Goal: Task Accomplishment & Management: Complete application form

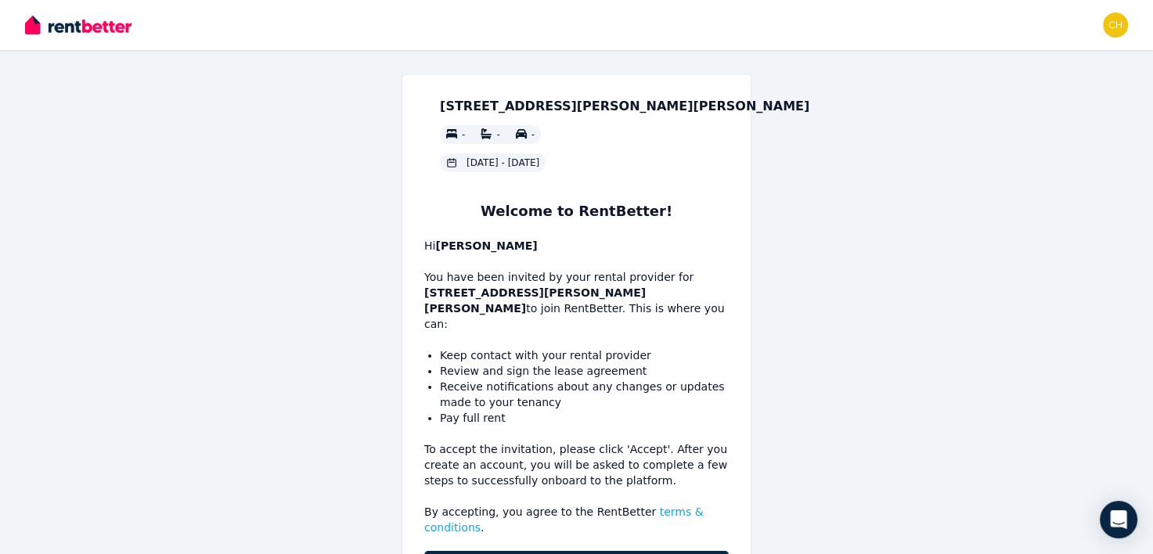
scroll to position [51, 0]
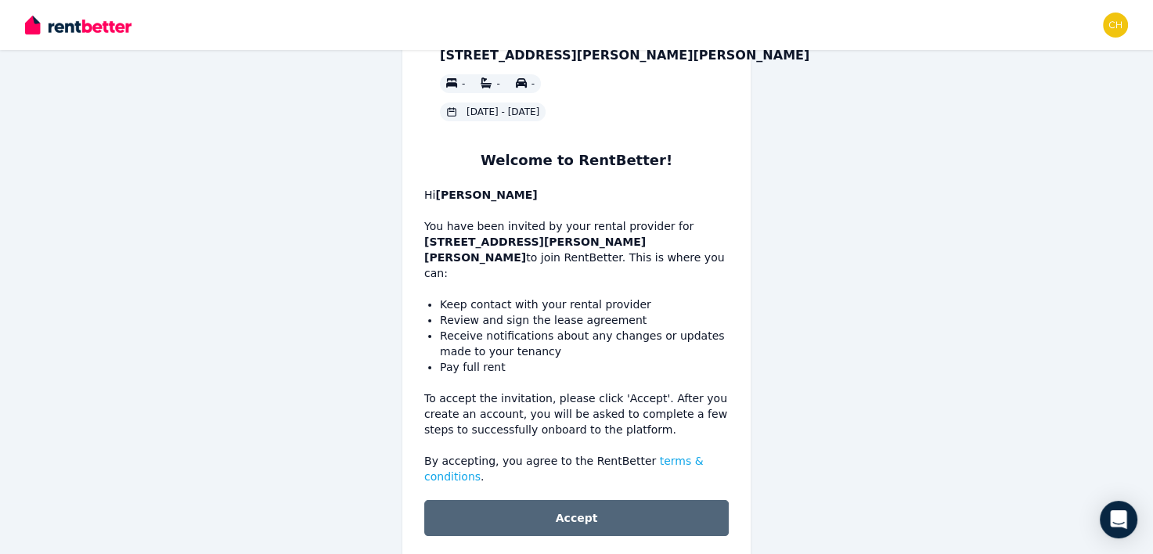
click at [610, 500] on button "Accept" at bounding box center [576, 518] width 304 height 36
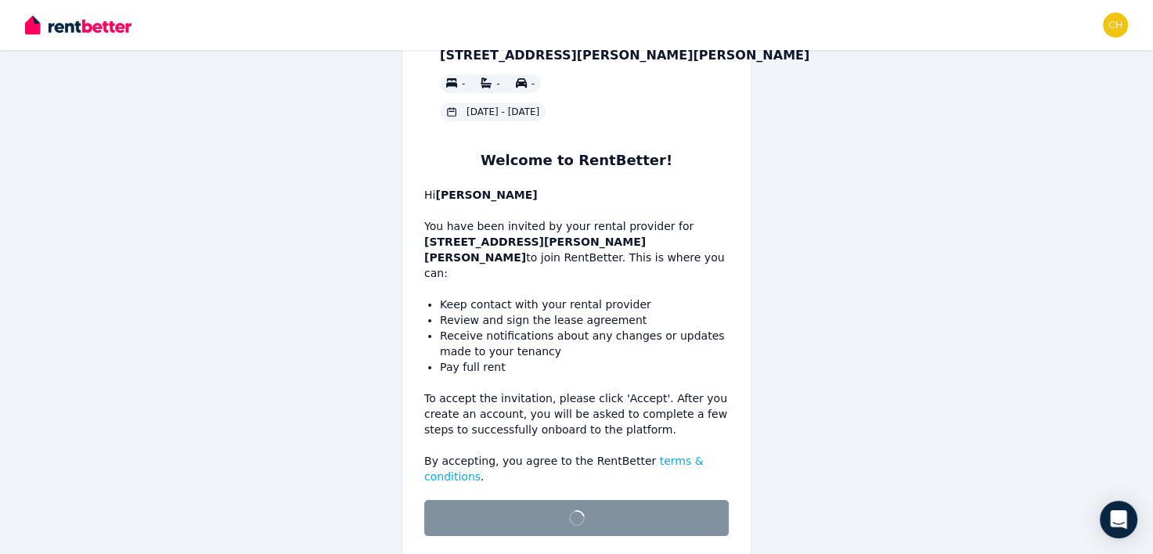
scroll to position [31, 0]
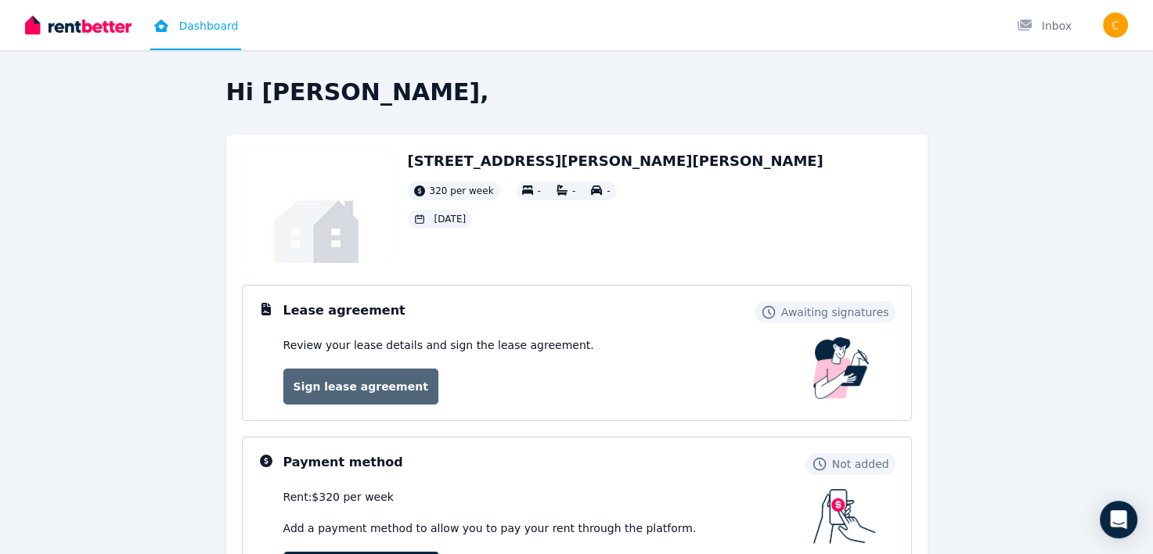
click at [344, 391] on link "Sign lease agreement" at bounding box center [360, 387] width 155 height 36
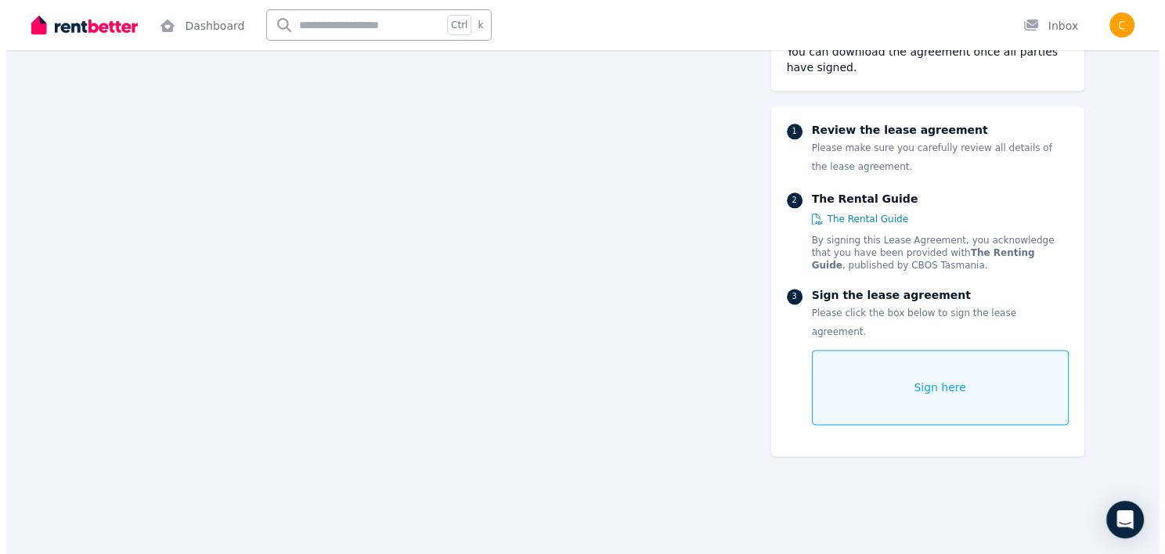
scroll to position [1902, 0]
click at [949, 383] on div "Sign here" at bounding box center [933, 387] width 257 height 75
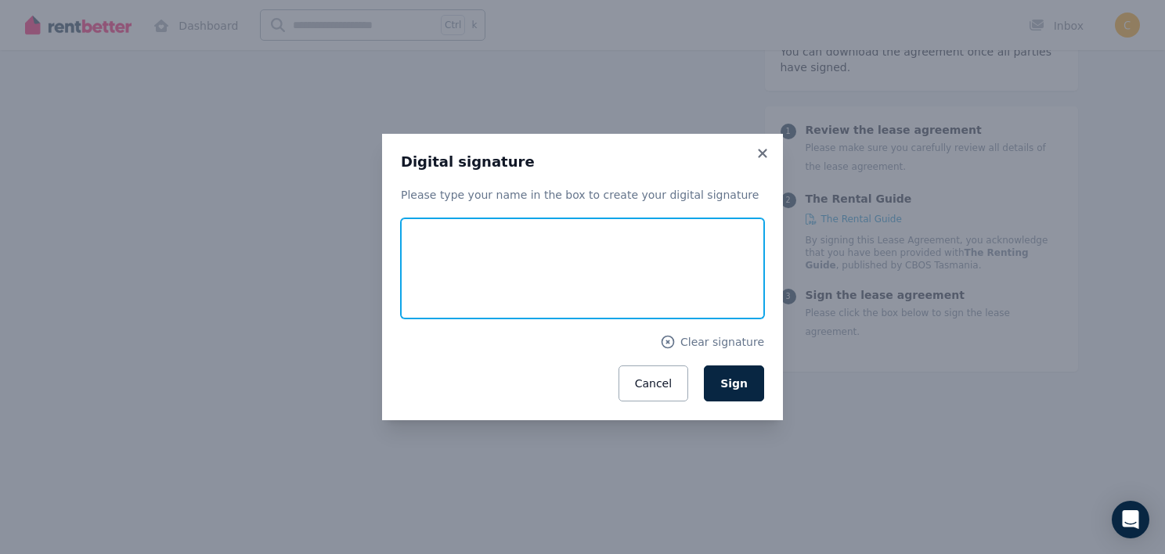
drag, startPoint x: 427, startPoint y: 285, endPoint x: 677, endPoint y: 266, distance: 250.4
click at [677, 266] on input "text" at bounding box center [582, 268] width 363 height 100
click at [544, 288] on input "**********" at bounding box center [582, 268] width 363 height 100
type input "**********"
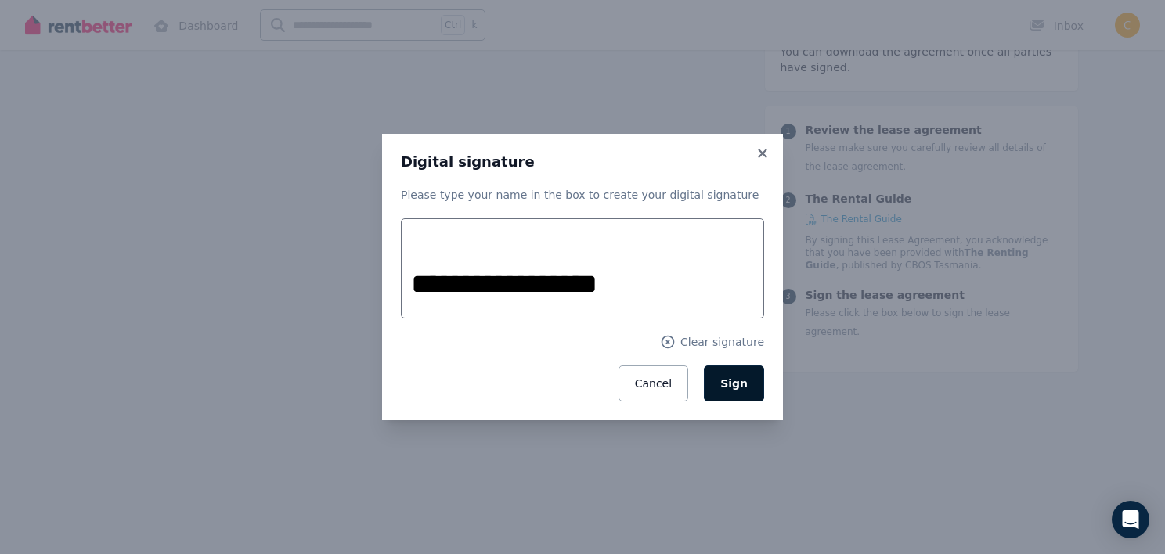
click at [723, 372] on button "Sign" at bounding box center [734, 383] width 60 height 36
click at [678, 343] on div "Clear signature" at bounding box center [582, 342] width 363 height 16
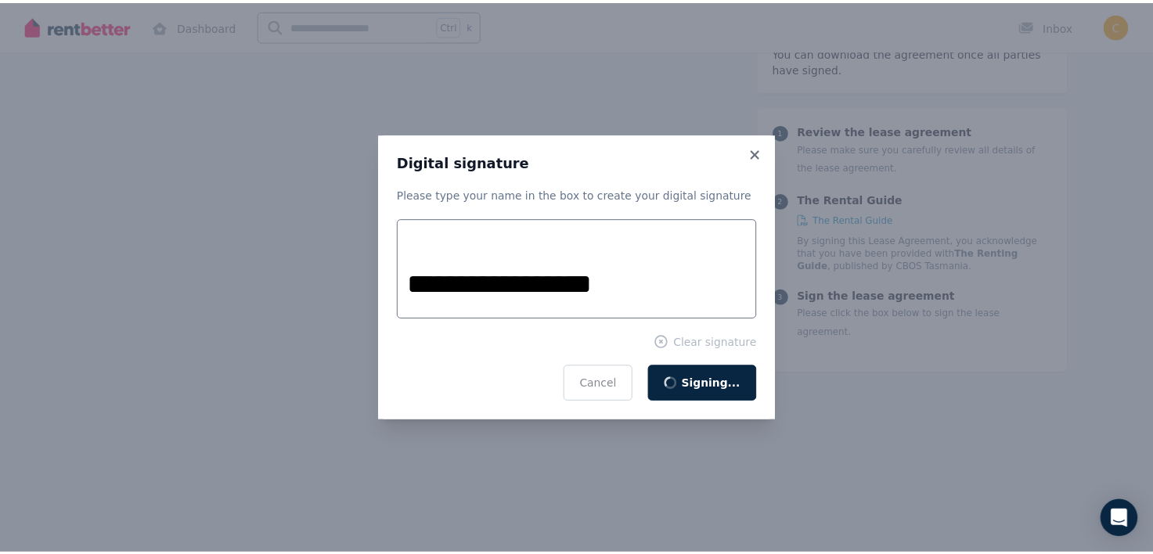
scroll to position [69, 0]
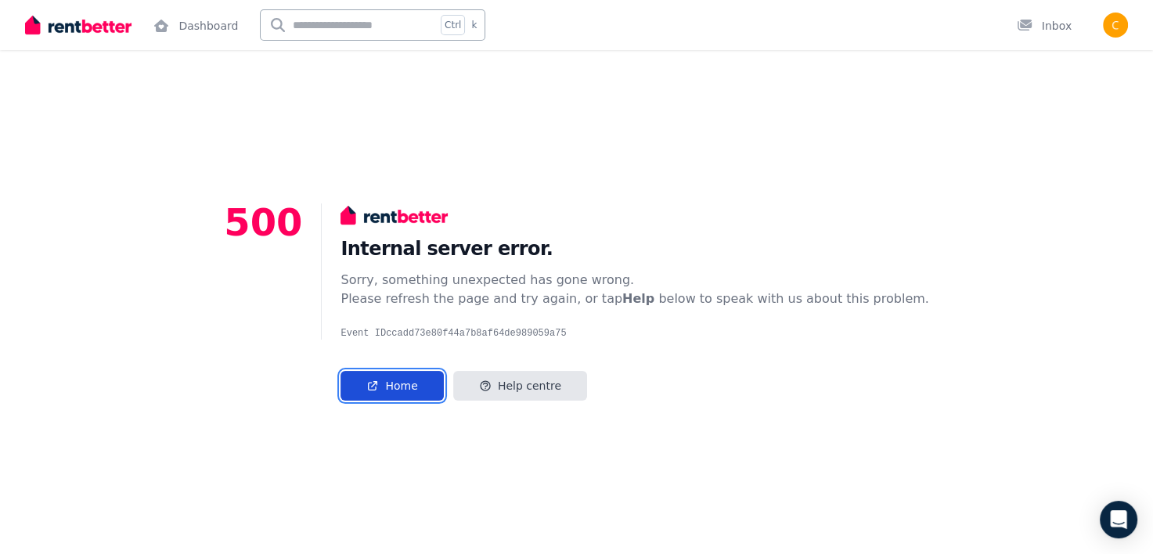
click at [435, 383] on link "Home" at bounding box center [391, 386] width 103 height 30
click at [1119, 34] on img "button" at bounding box center [1115, 25] width 25 height 25
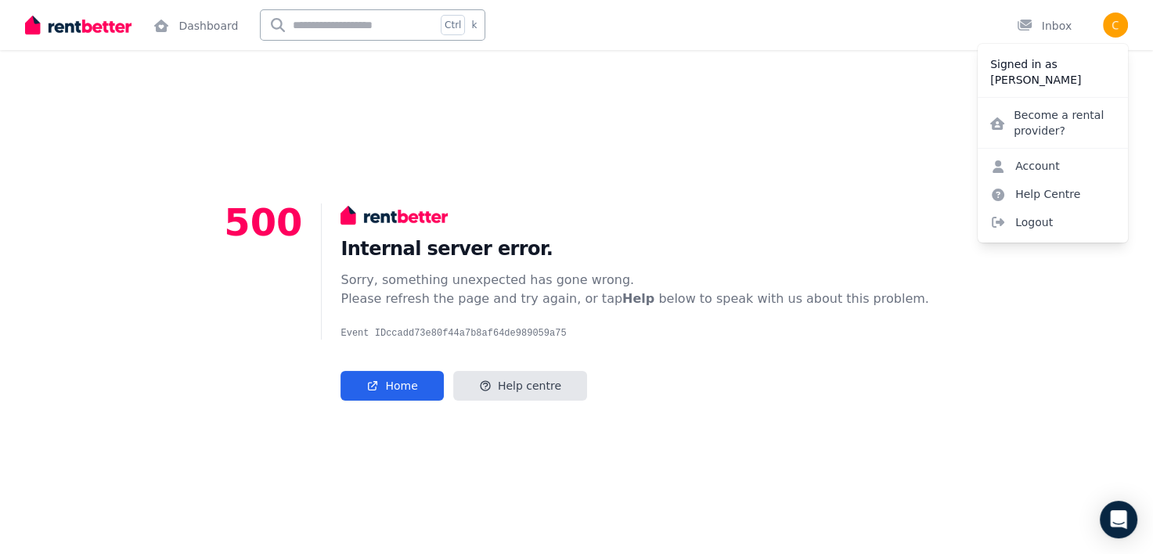
click at [810, 157] on div "500 Internal server error. Sorry, something unexpected has gone wrong. Please r…" at bounding box center [576, 302] width 1153 height 504
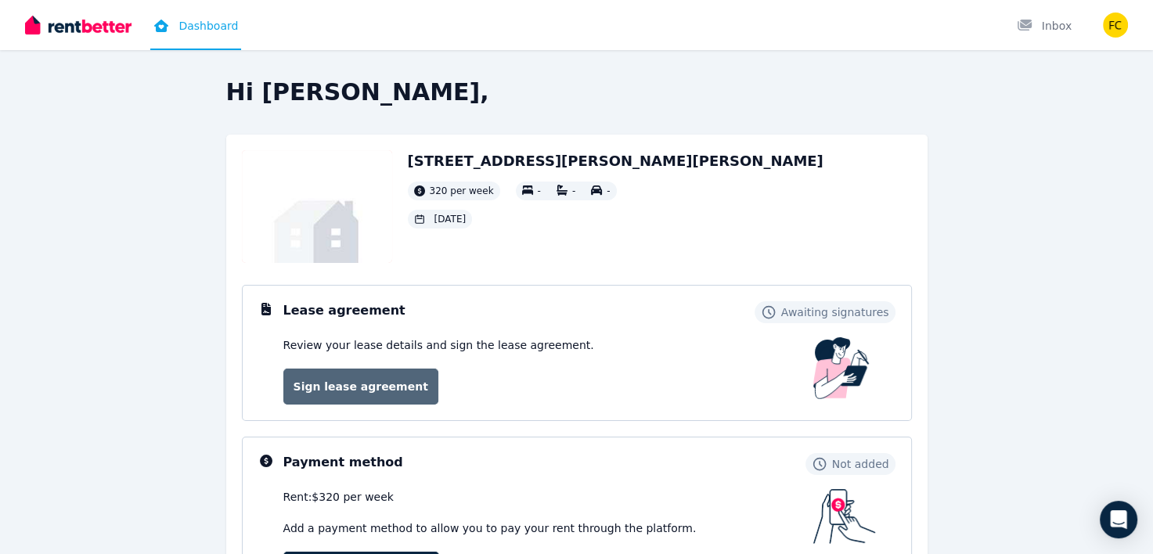
click at [360, 383] on link "Sign lease agreement" at bounding box center [360, 387] width 155 height 36
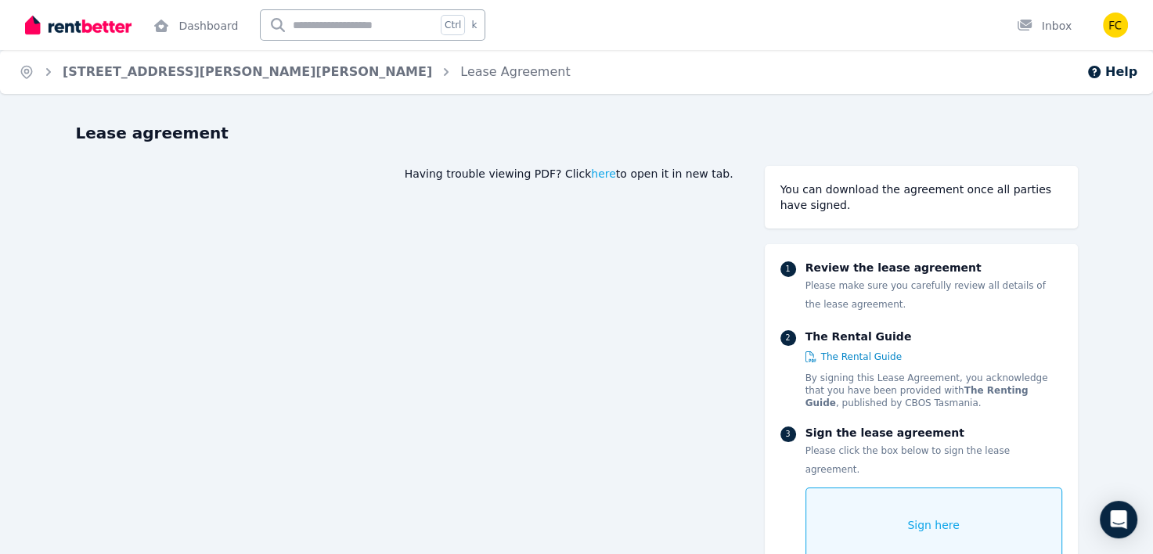
click at [877, 501] on div "Sign here" at bounding box center [933, 525] width 257 height 75
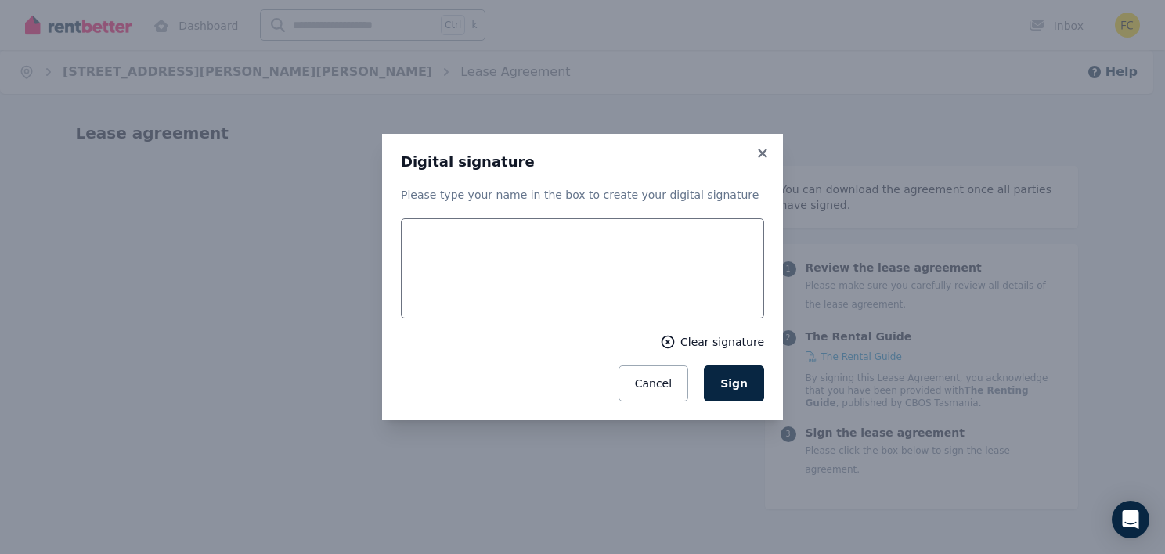
click at [688, 349] on div "Clear signature" at bounding box center [712, 342] width 104 height 16
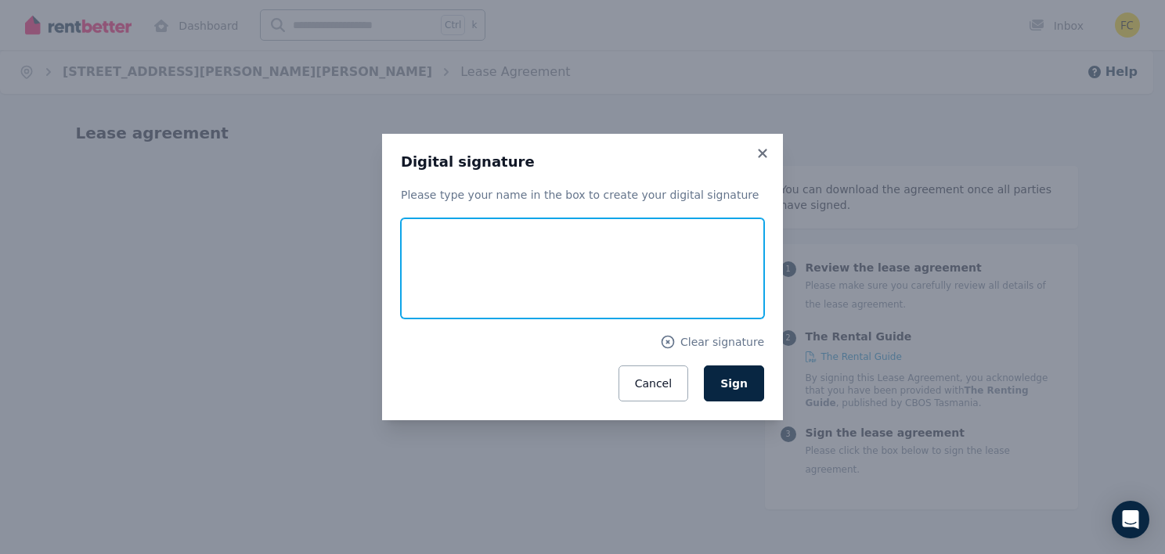
drag, startPoint x: 456, startPoint y: 273, endPoint x: 645, endPoint y: 247, distance: 190.5
click at [645, 247] on input "text" at bounding box center [582, 268] width 363 height 100
type input "**********"
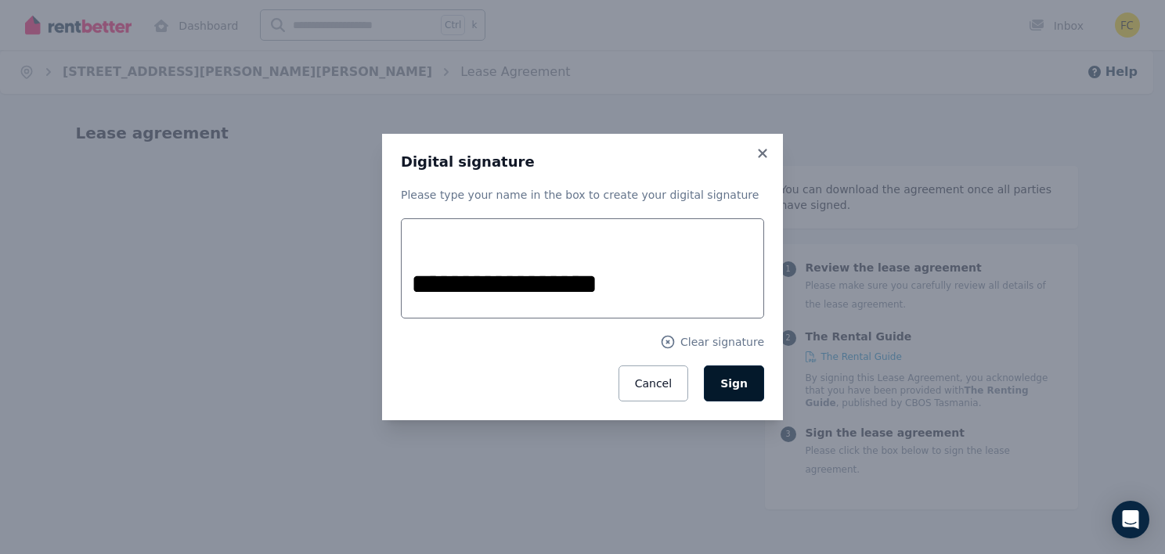
click at [748, 388] on button "Sign" at bounding box center [734, 383] width 60 height 36
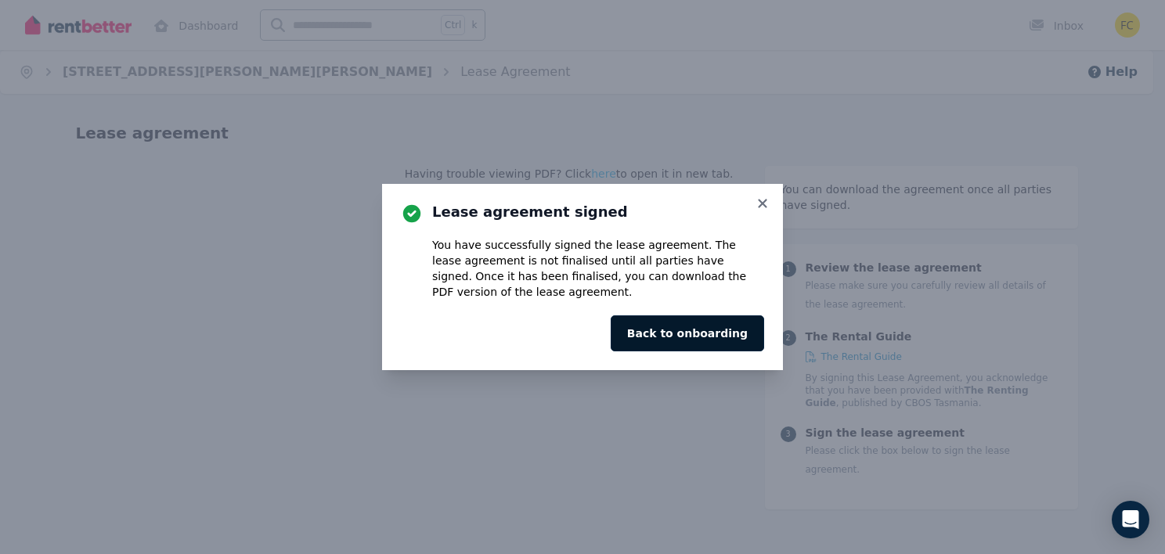
click at [684, 326] on button "Back to onboarding" at bounding box center [686, 333] width 153 height 36
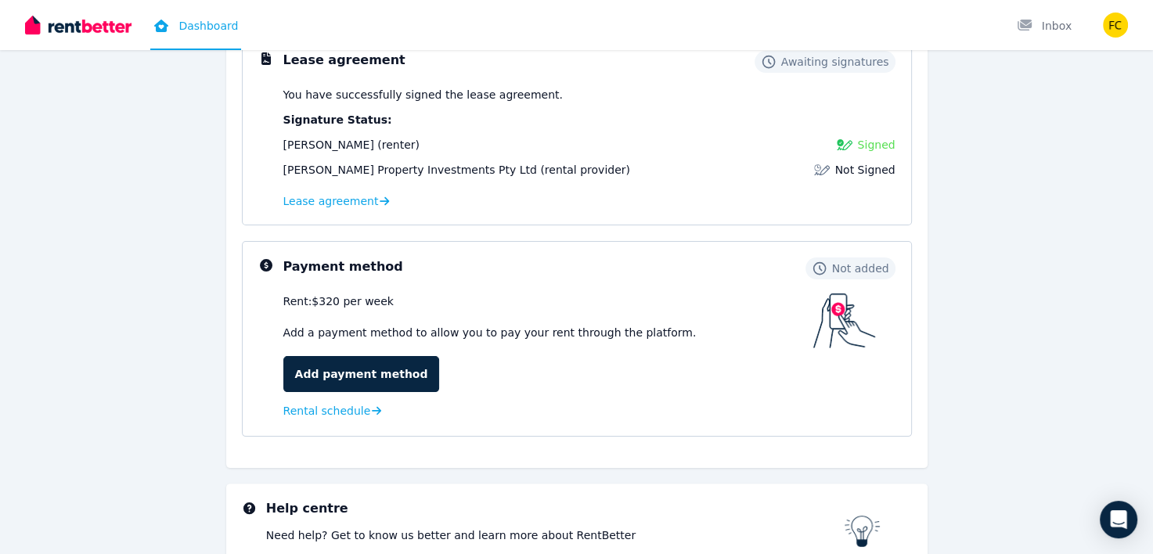
scroll to position [252, 0]
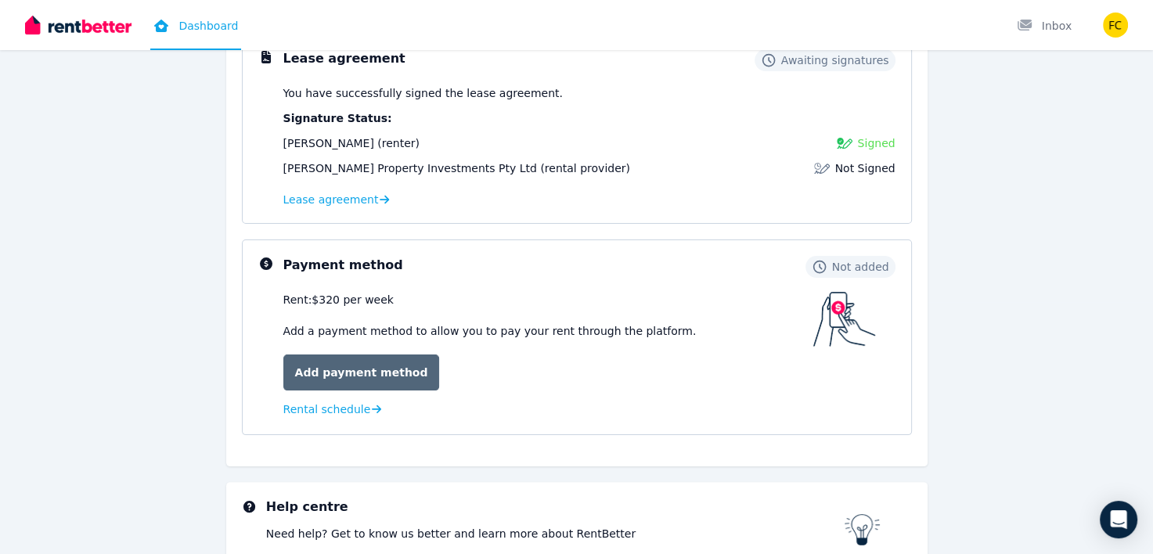
click at [386, 376] on link "Add payment method" at bounding box center [361, 373] width 157 height 36
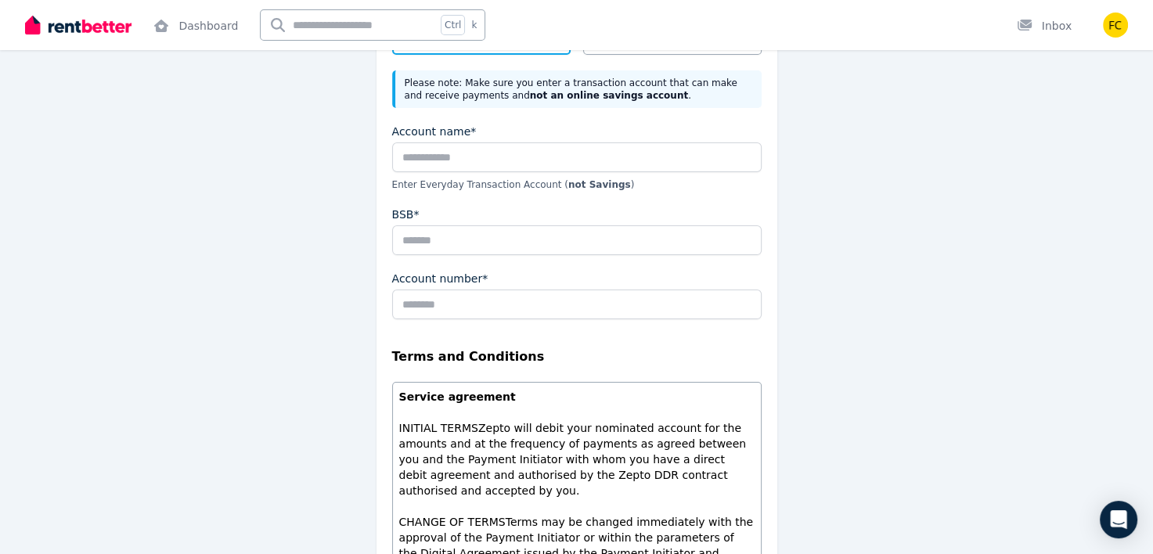
scroll to position [322, 0]
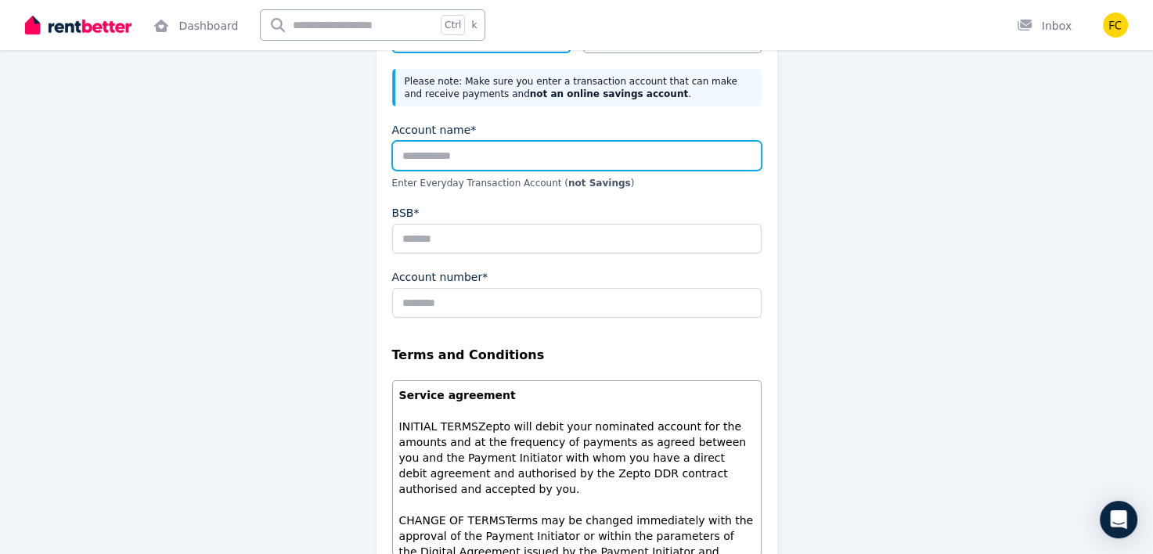
click at [466, 147] on input "Account name*" at bounding box center [576, 156] width 369 height 30
type input "**********"
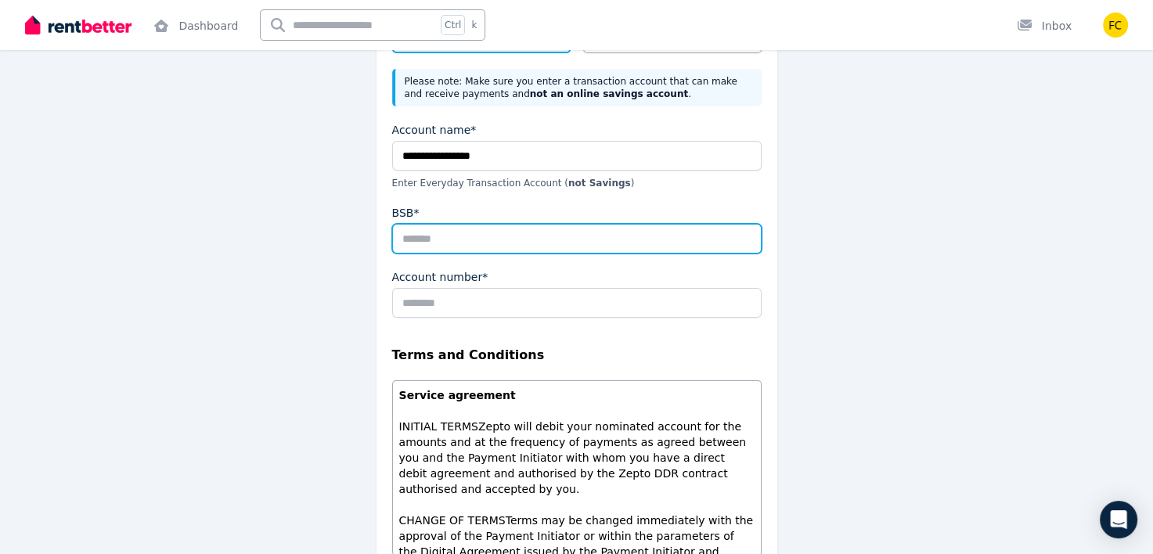
click at [431, 243] on input "BSB*" at bounding box center [576, 239] width 369 height 30
type input "******"
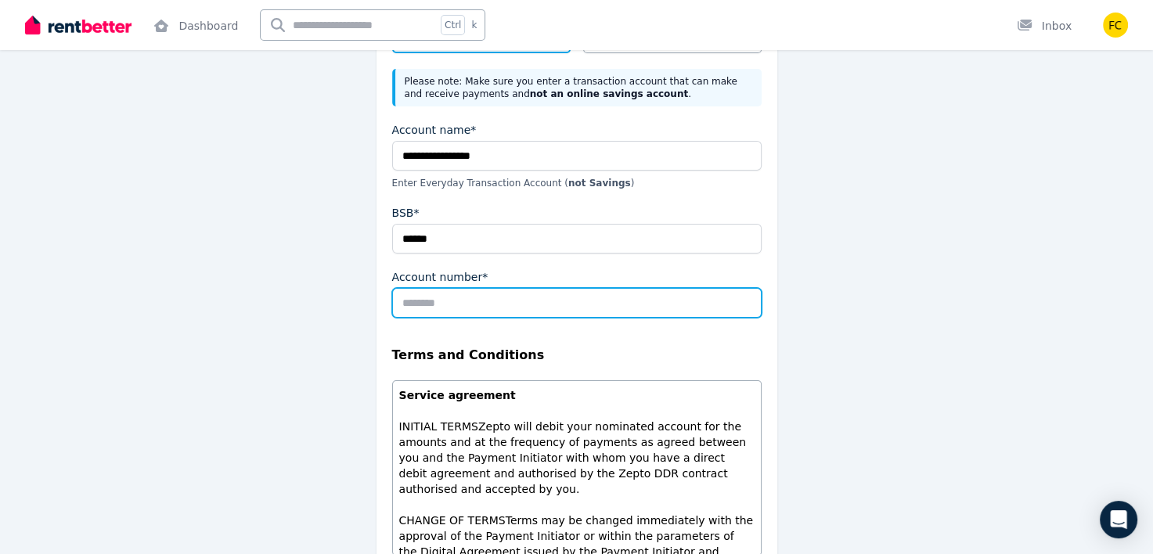
click at [463, 296] on input "Account number*" at bounding box center [576, 303] width 369 height 30
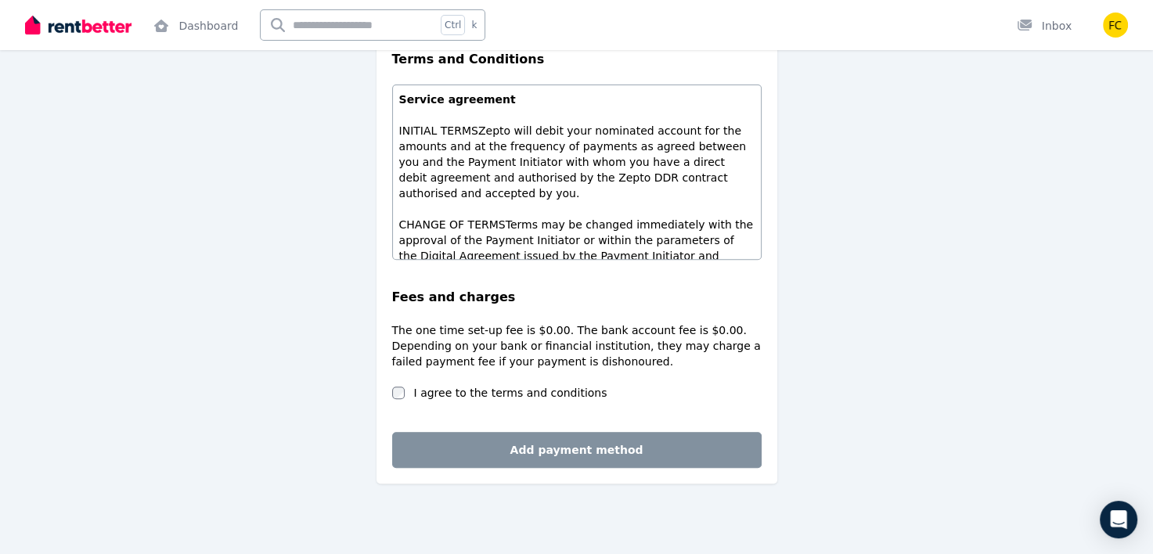
type input "******"
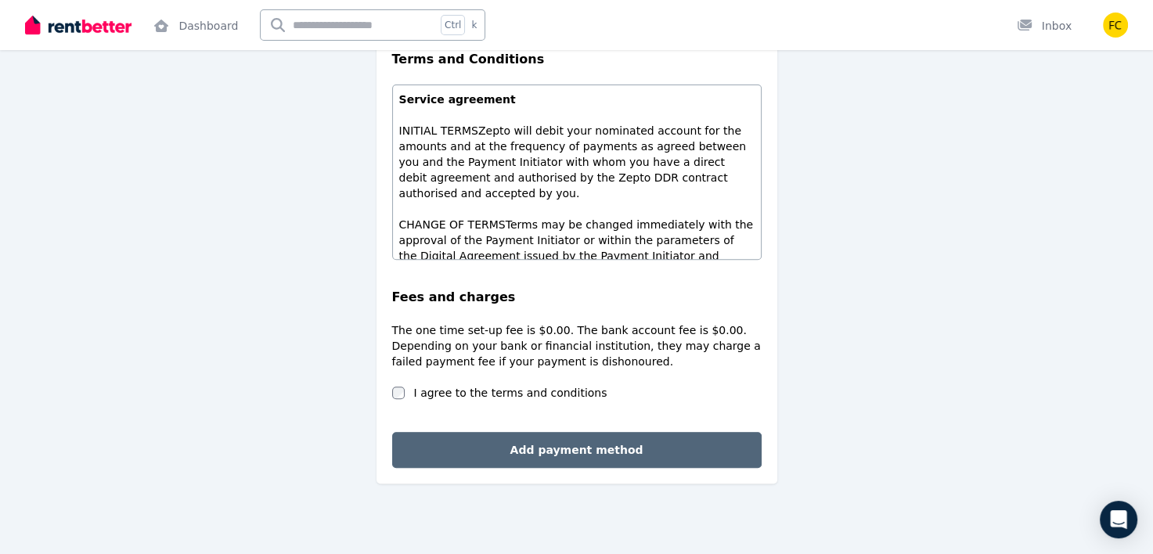
click at [485, 432] on button "Add payment method" at bounding box center [576, 450] width 369 height 36
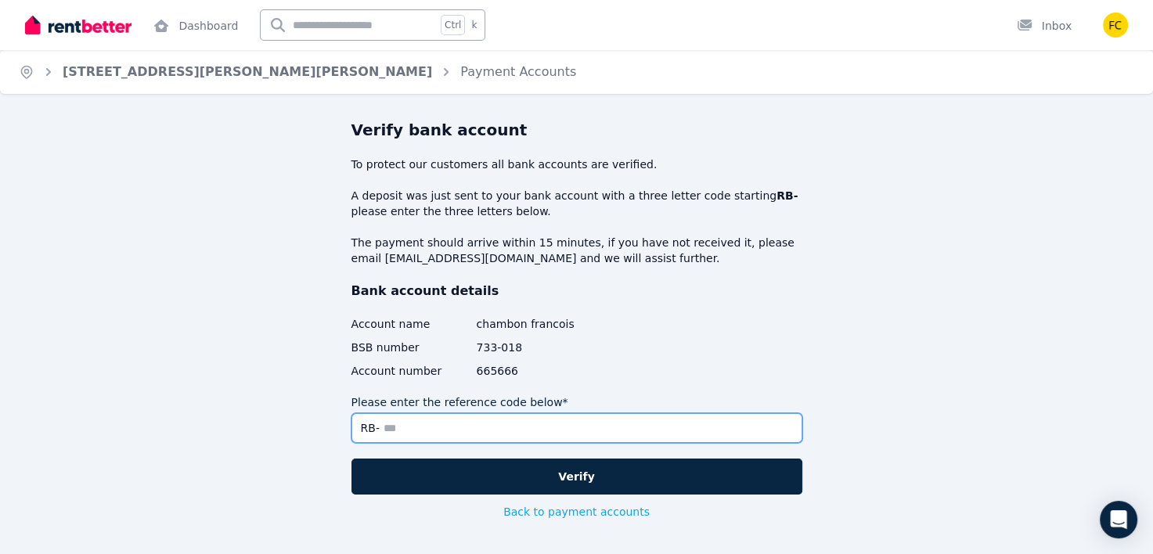
click at [501, 430] on input "Please enter the reference code below*" at bounding box center [576, 428] width 451 height 30
click at [499, 428] on input "Please enter the reference code below*" at bounding box center [576, 428] width 451 height 30
click at [498, 430] on input "Please enter the reference code below*" at bounding box center [576, 428] width 451 height 30
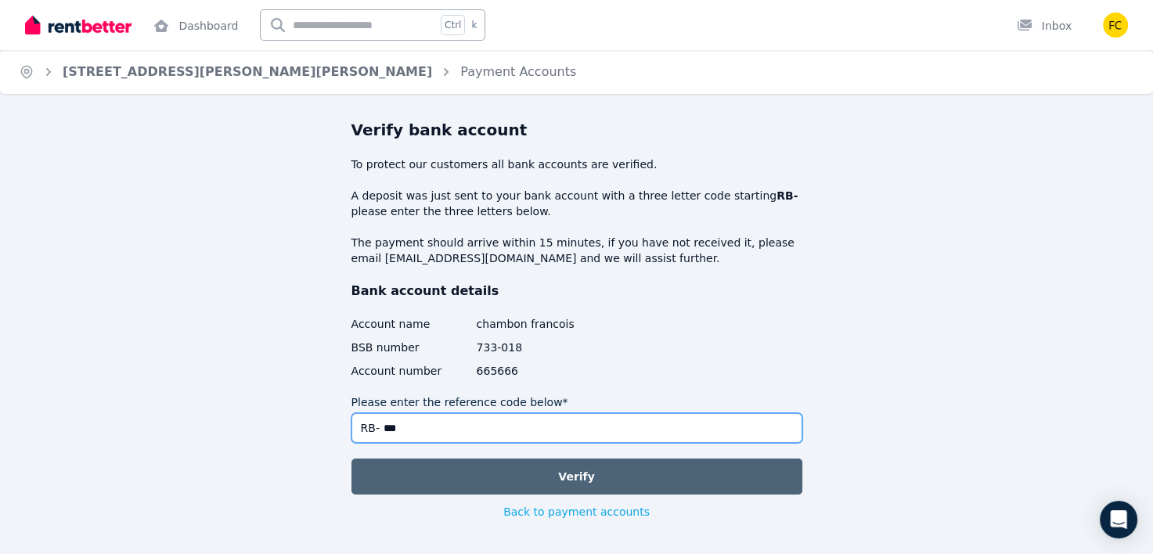
type input "***"
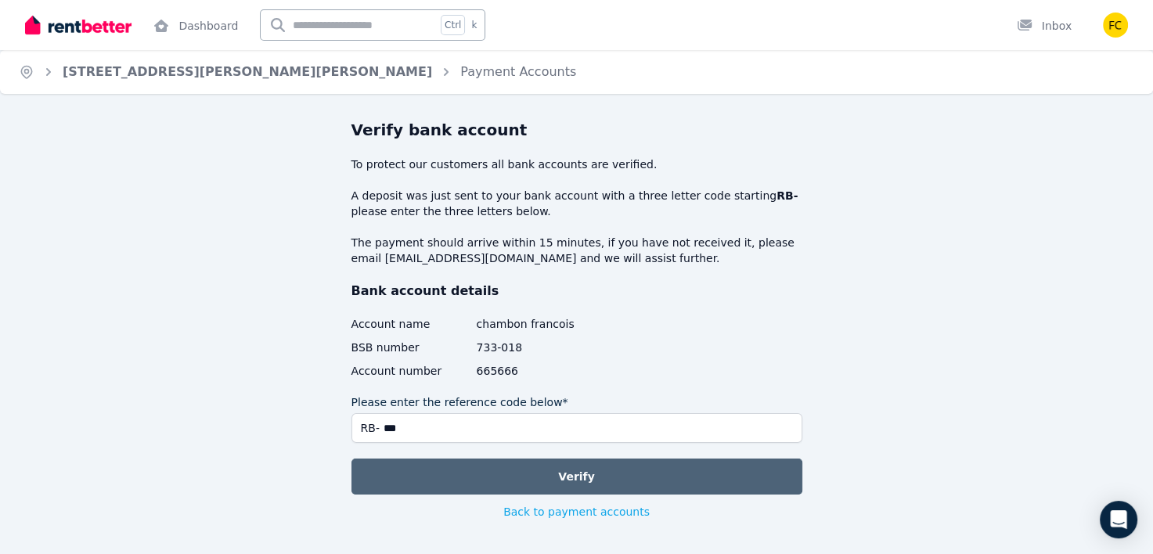
click at [578, 491] on button "Verify" at bounding box center [576, 477] width 451 height 36
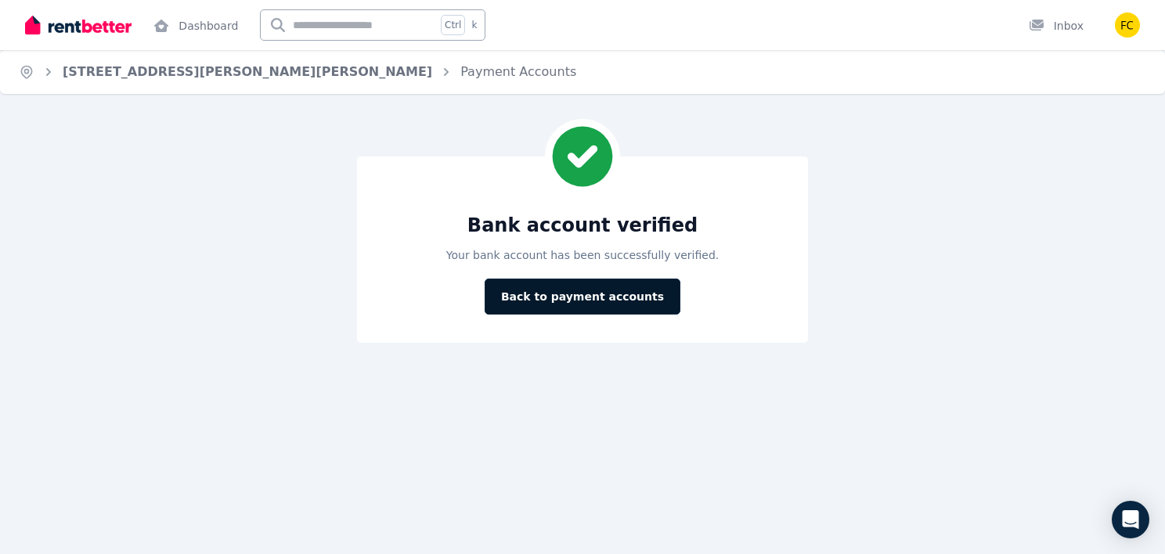
click at [551, 291] on button "Back to payment accounts" at bounding box center [582, 297] width 196 height 36
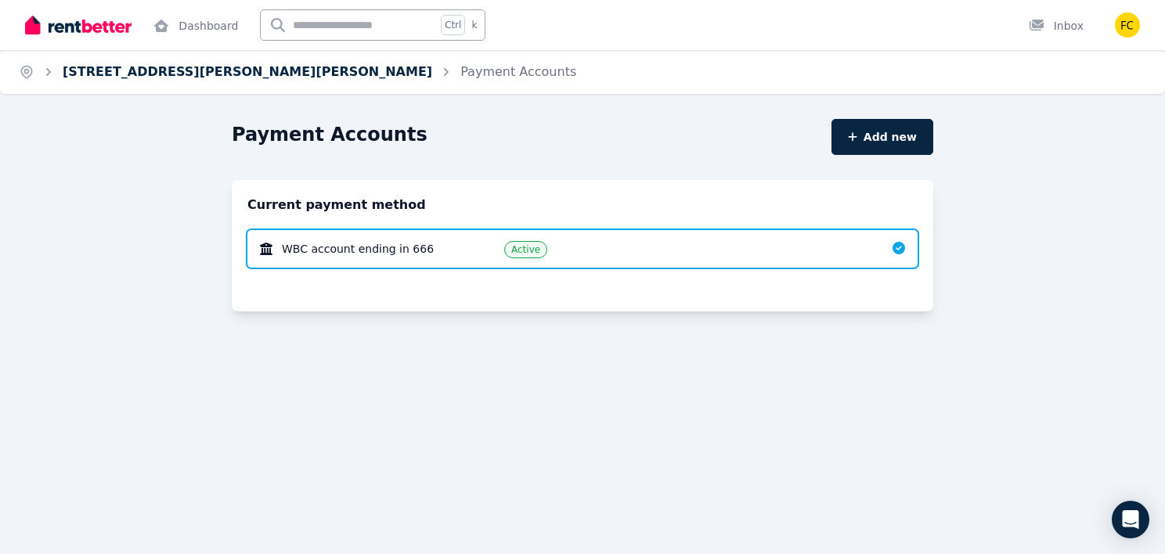
click at [168, 71] on link "4/21 Andrew St, Strahan" at bounding box center [247, 71] width 369 height 15
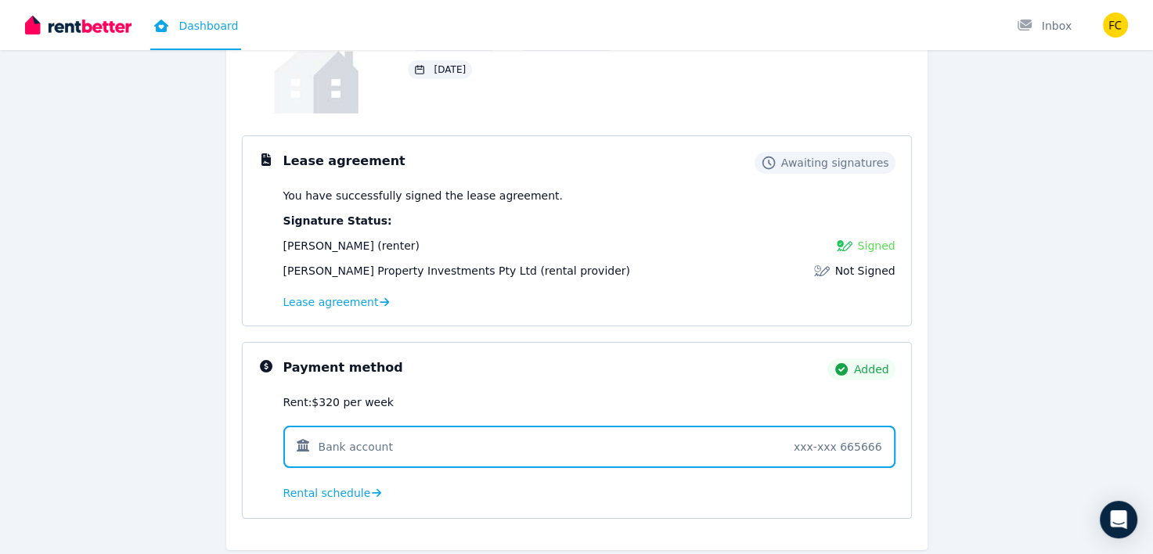
scroll to position [150, 0]
